Goal: Find specific page/section: Find specific page/section

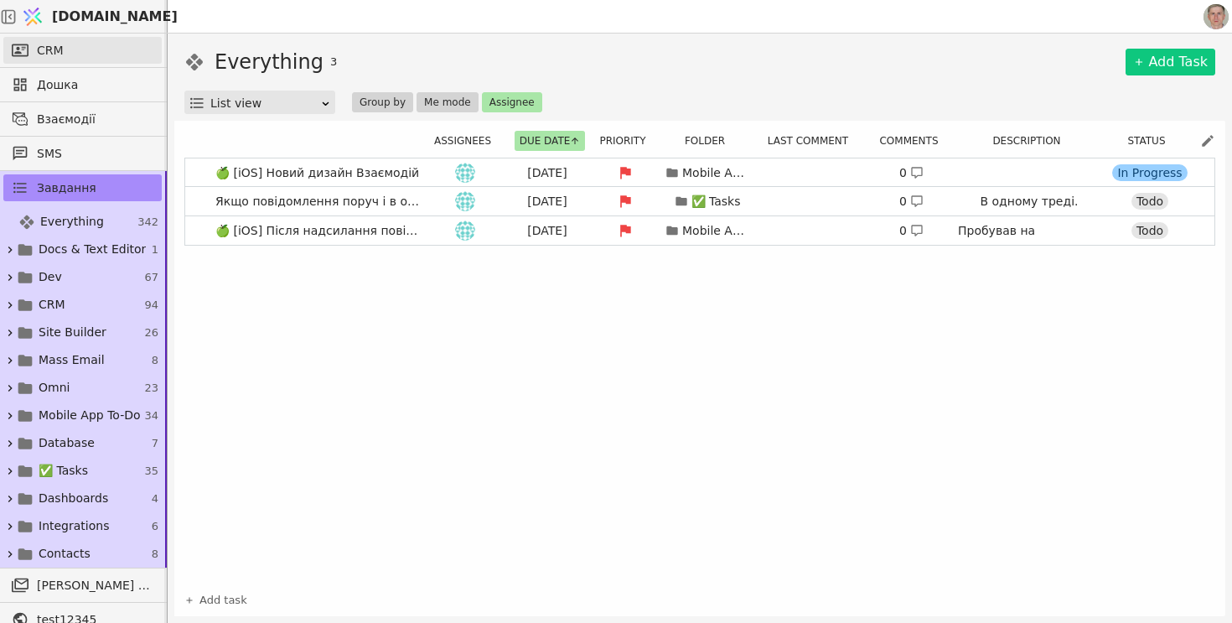
click at [79, 50] on link "CRM" at bounding box center [82, 50] width 158 height 27
